Goal: Information Seeking & Learning: Learn about a topic

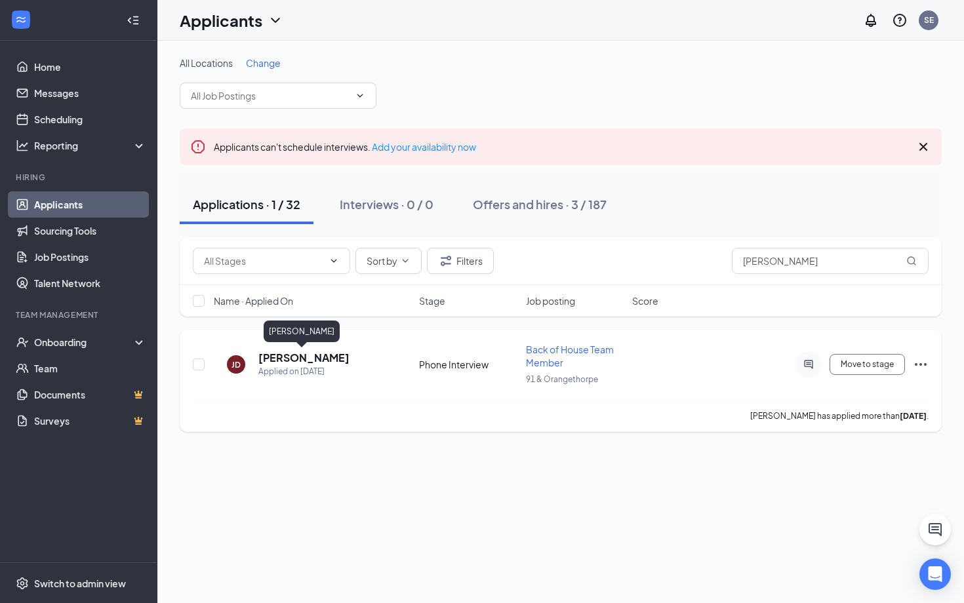
click at [288, 355] on h5 "[PERSON_NAME]" at bounding box center [303, 358] width 91 height 14
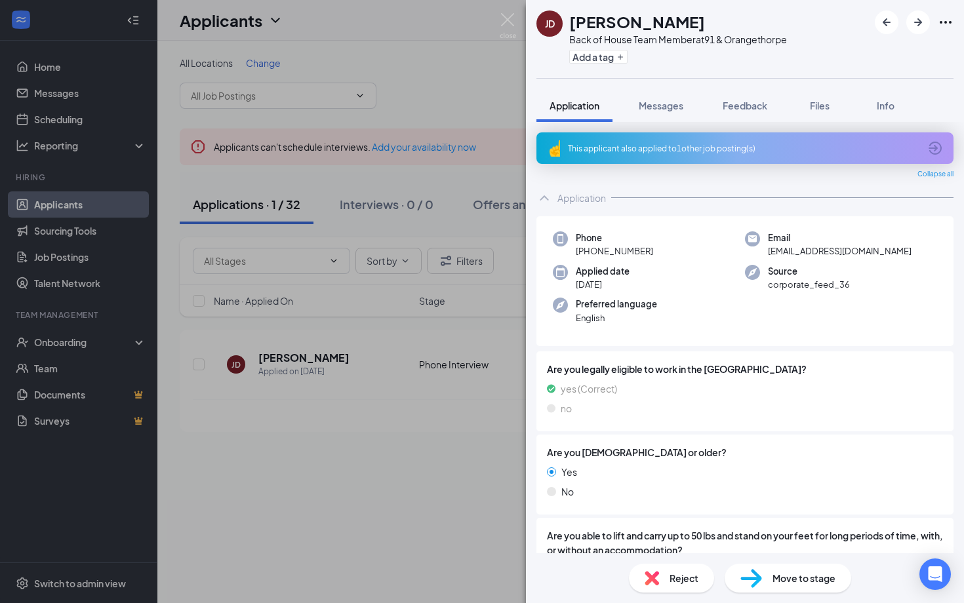
click at [650, 20] on h1 "[PERSON_NAME]" at bounding box center [637, 21] width 136 height 22
copy h1 "[PERSON_NAME]"
click at [795, 246] on span "[EMAIL_ADDRESS][DOMAIN_NAME]" at bounding box center [840, 251] width 144 height 13
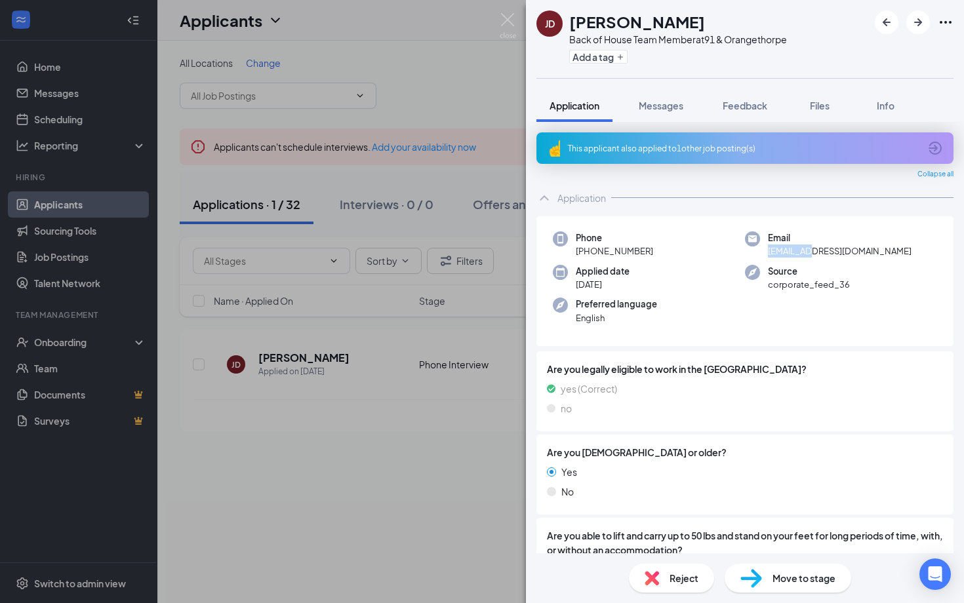
click at [795, 246] on span "[EMAIL_ADDRESS][DOMAIN_NAME]" at bounding box center [840, 251] width 144 height 13
copy span "[EMAIL_ADDRESS][DOMAIN_NAME]"
click at [626, 247] on span "[PHONE_NUMBER]" at bounding box center [614, 251] width 77 height 13
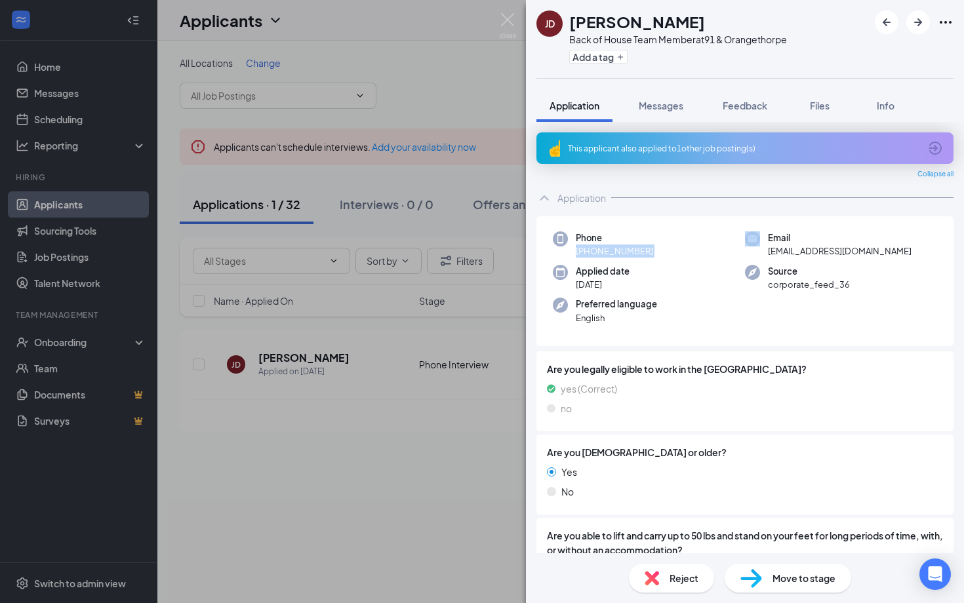
click at [626, 247] on span "[PHONE_NUMBER]" at bounding box center [614, 251] width 77 height 13
copy span "[PHONE_NUMBER]"
click at [675, 105] on span "Messages" at bounding box center [660, 106] width 45 height 12
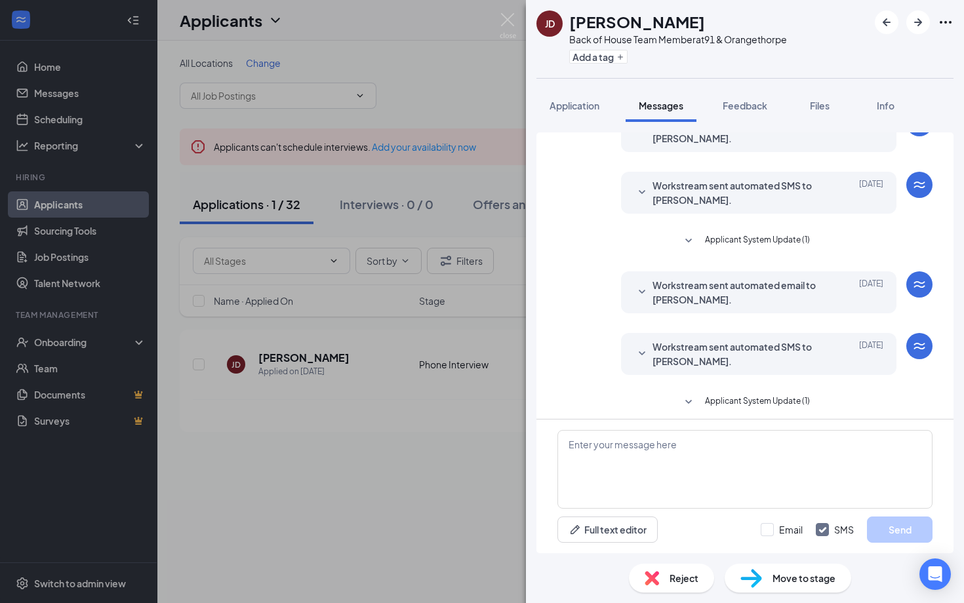
scroll to position [301, 0]
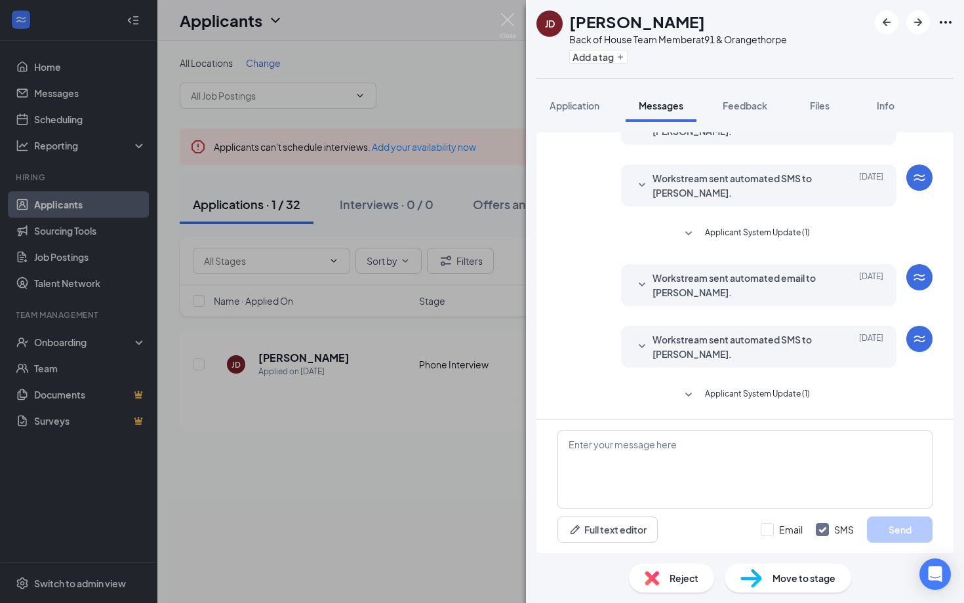
click at [673, 363] on div "Workstream sent automated SMS to [PERSON_NAME]. [DATE] Dear [PERSON_NAME], We a…" at bounding box center [758, 347] width 275 height 42
click at [700, 393] on button "Applicant System Update (1)" at bounding box center [744, 395] width 129 height 16
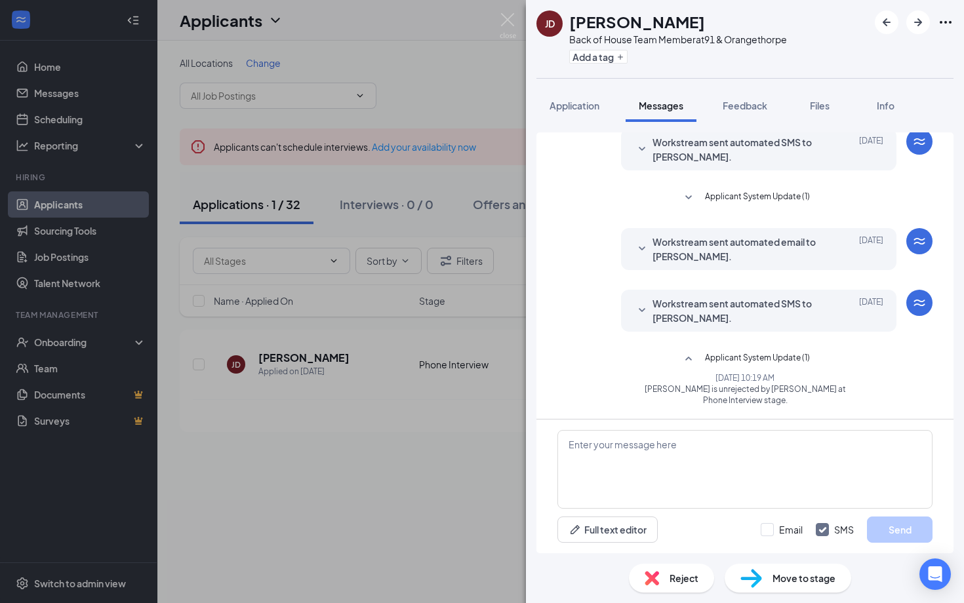
click at [705, 309] on span "Workstream sent automated SMS to [PERSON_NAME]." at bounding box center [738, 310] width 172 height 29
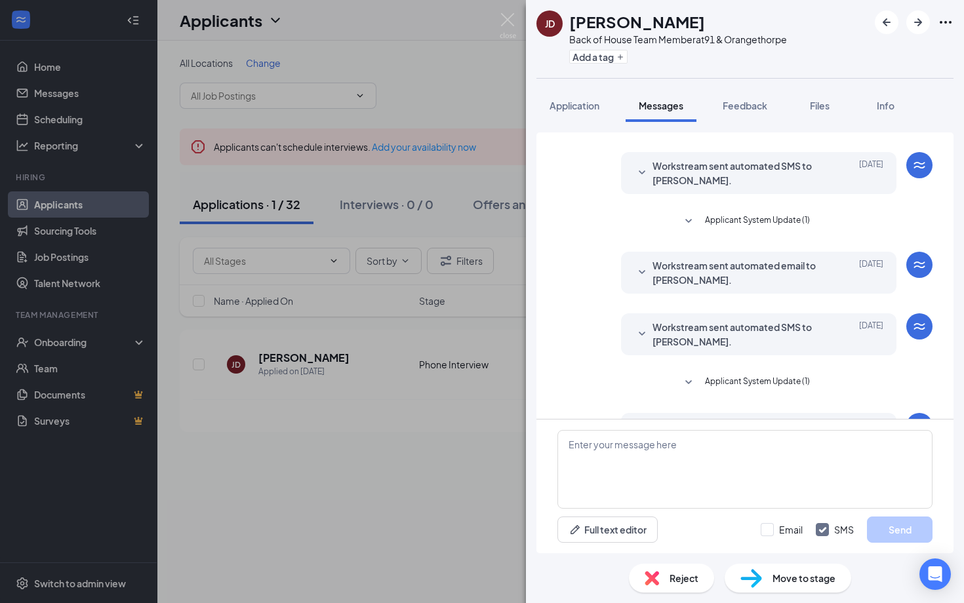
scroll to position [147, 0]
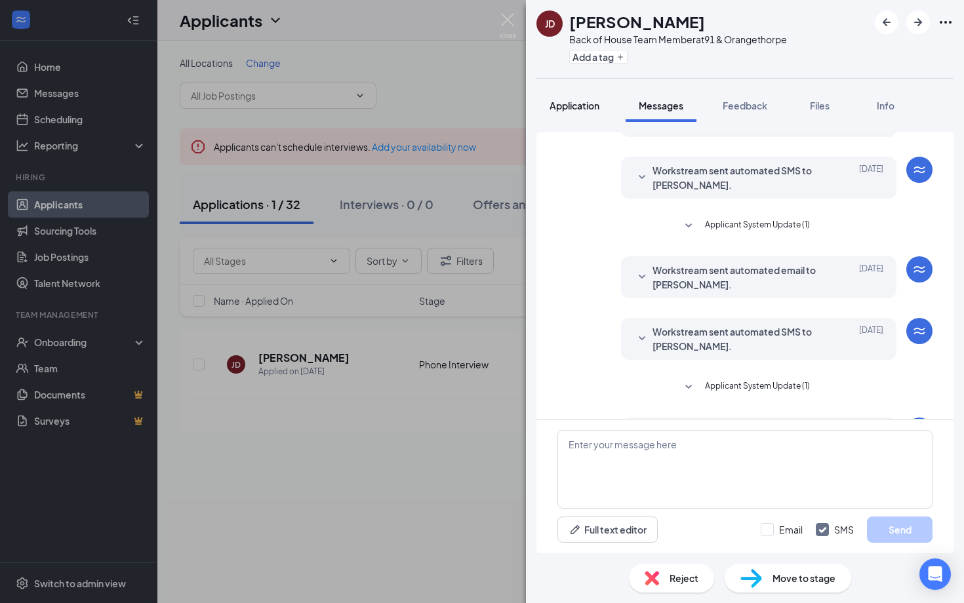
click at [583, 115] on button "Application" at bounding box center [574, 105] width 76 height 33
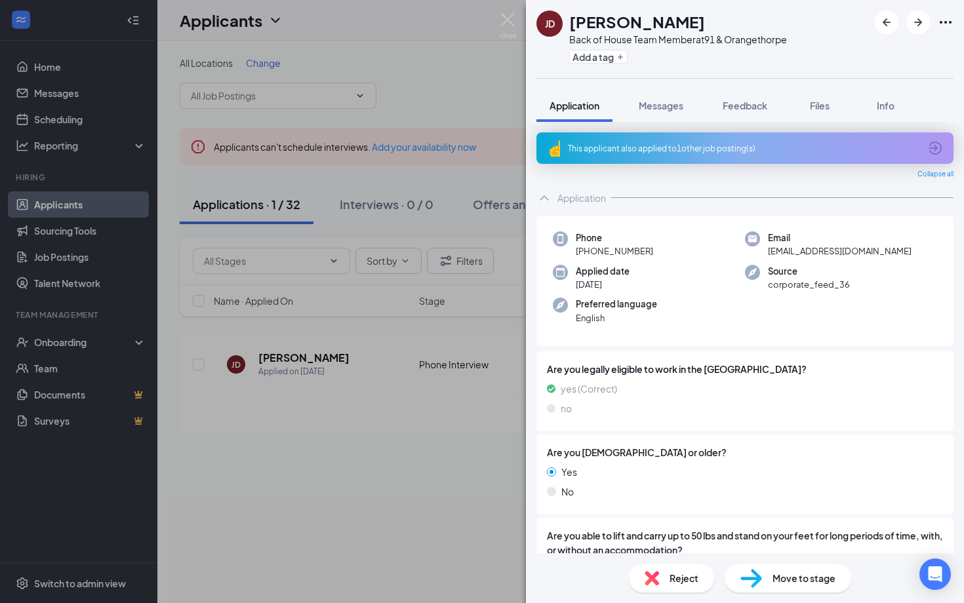
click at [705, 140] on div "This applicant also applied to 1 other job posting(s)" at bounding box center [744, 147] width 417 height 31
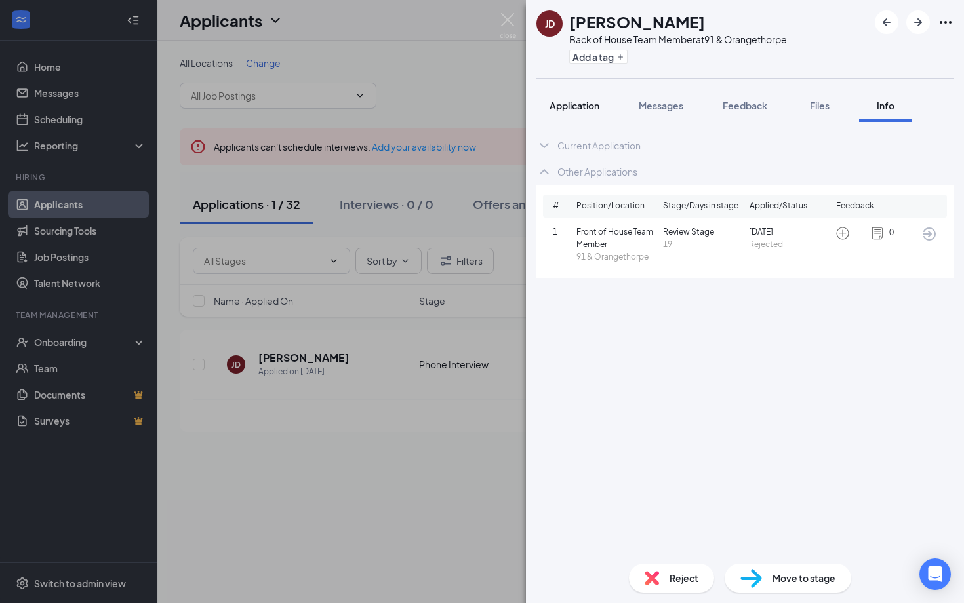
click at [586, 98] on button "Application" at bounding box center [574, 105] width 76 height 33
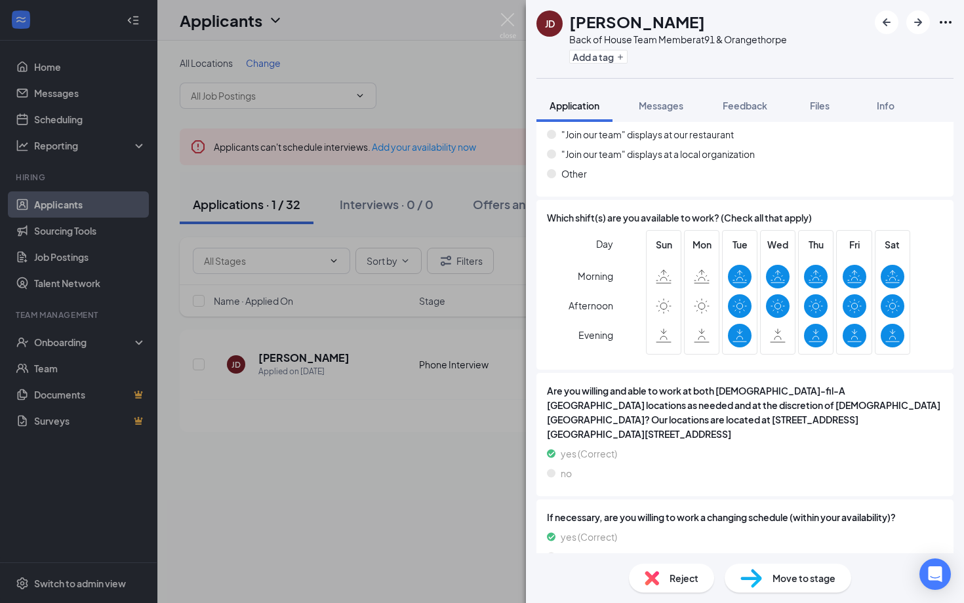
scroll to position [1347, 0]
